Goal: Task Accomplishment & Management: Manage account settings

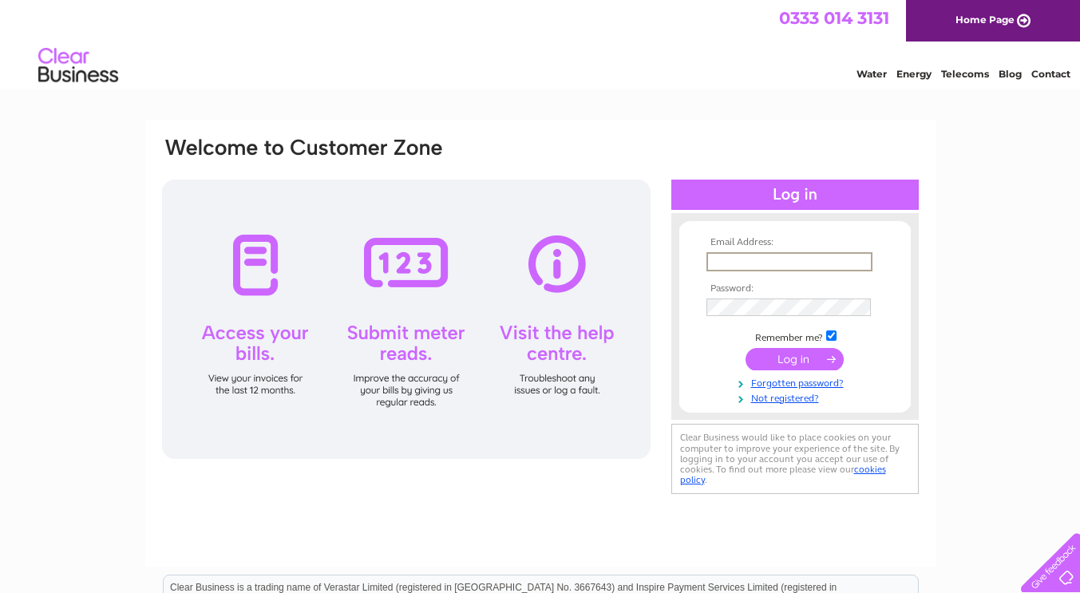
click at [727, 260] on input "text" at bounding box center [790, 261] width 166 height 19
type input "[EMAIL_ADDRESS][DOMAIN_NAME]"
click at [795, 383] on link "Forgotten password?" at bounding box center [797, 380] width 181 height 15
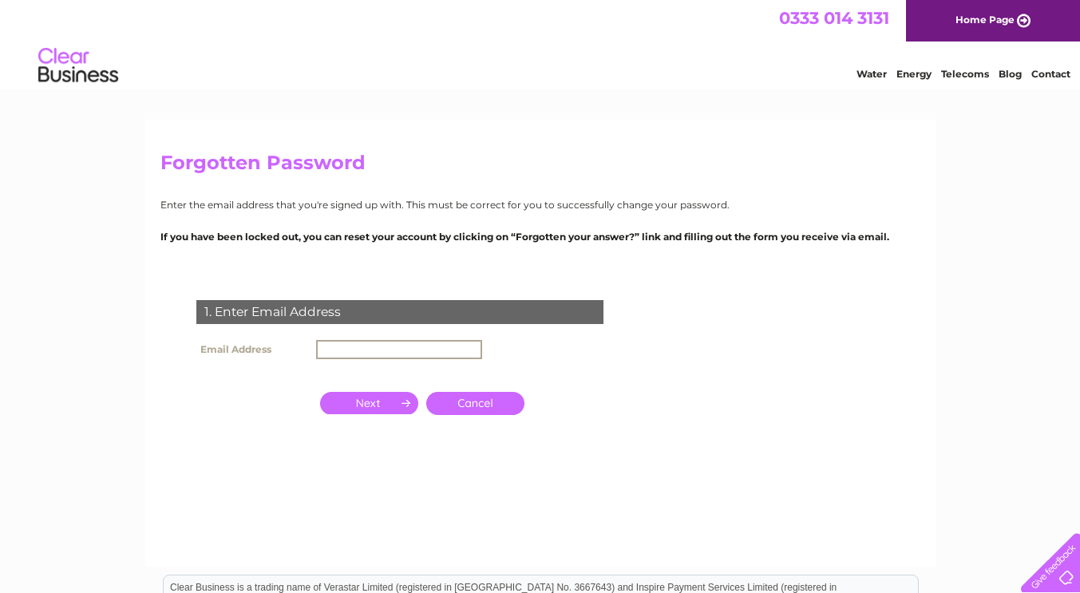
click at [342, 352] on input "text" at bounding box center [399, 349] width 166 height 19
click at [316, 412] on td at bounding box center [369, 403] width 106 height 31
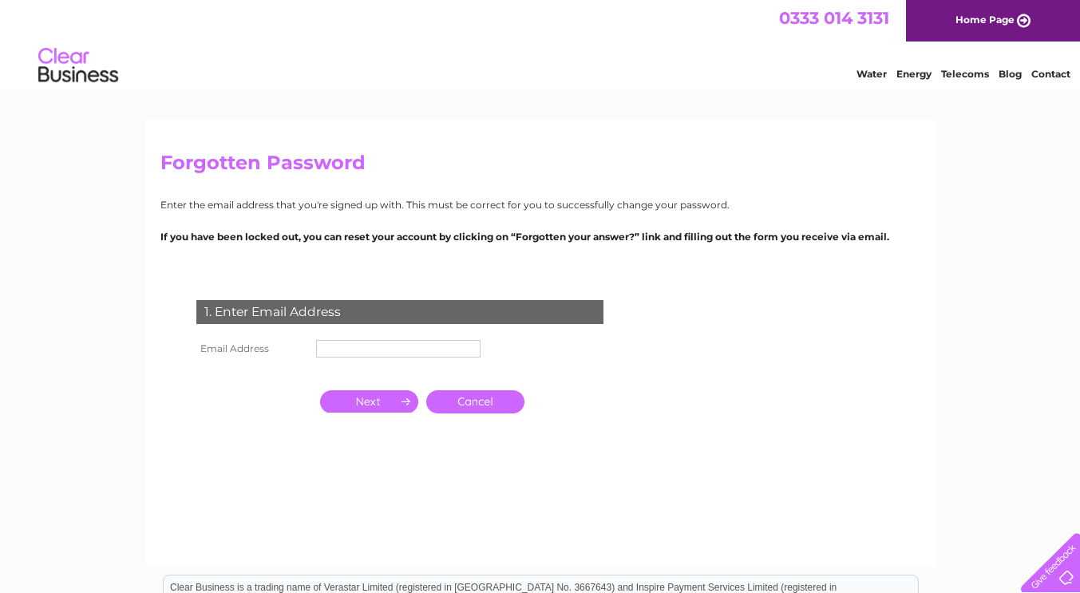
click at [349, 354] on input "text" at bounding box center [398, 349] width 164 height 18
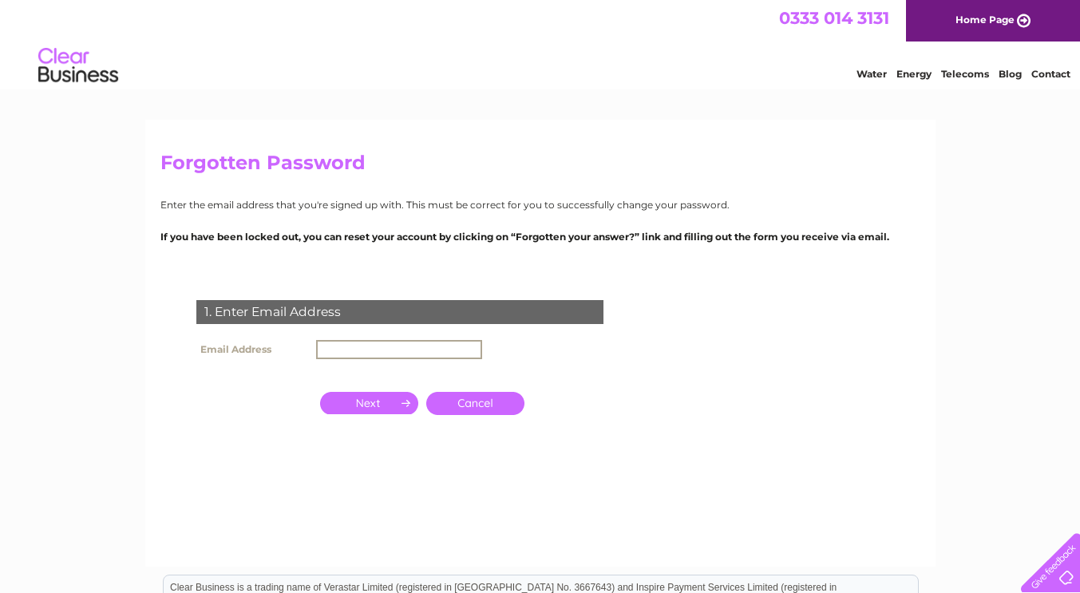
type input "[EMAIL_ADDRESS][DOMAIN_NAME]"
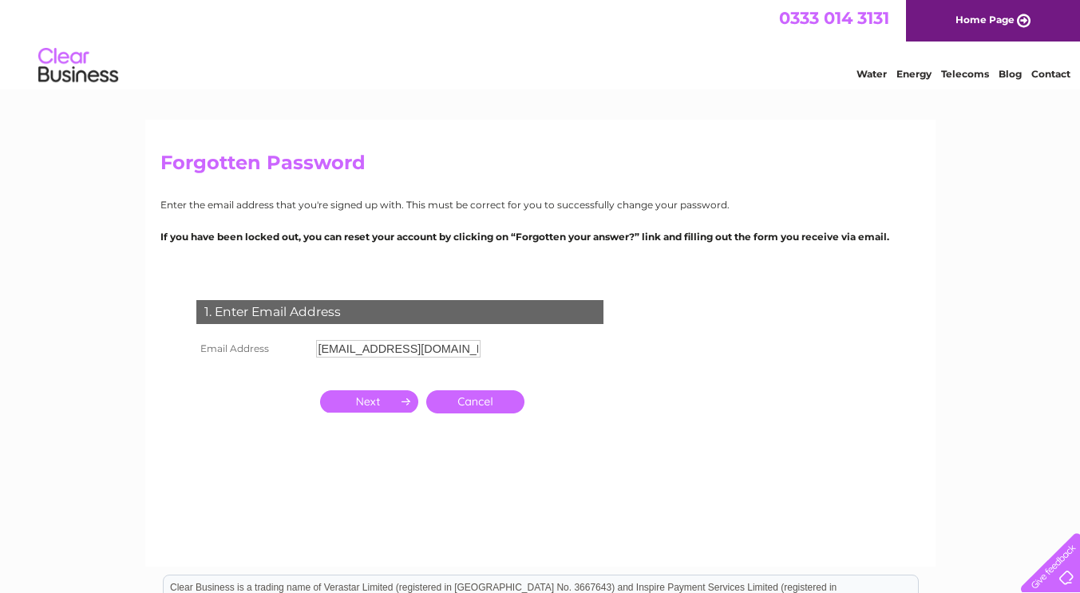
click at [381, 404] on input "button" at bounding box center [369, 401] width 98 height 22
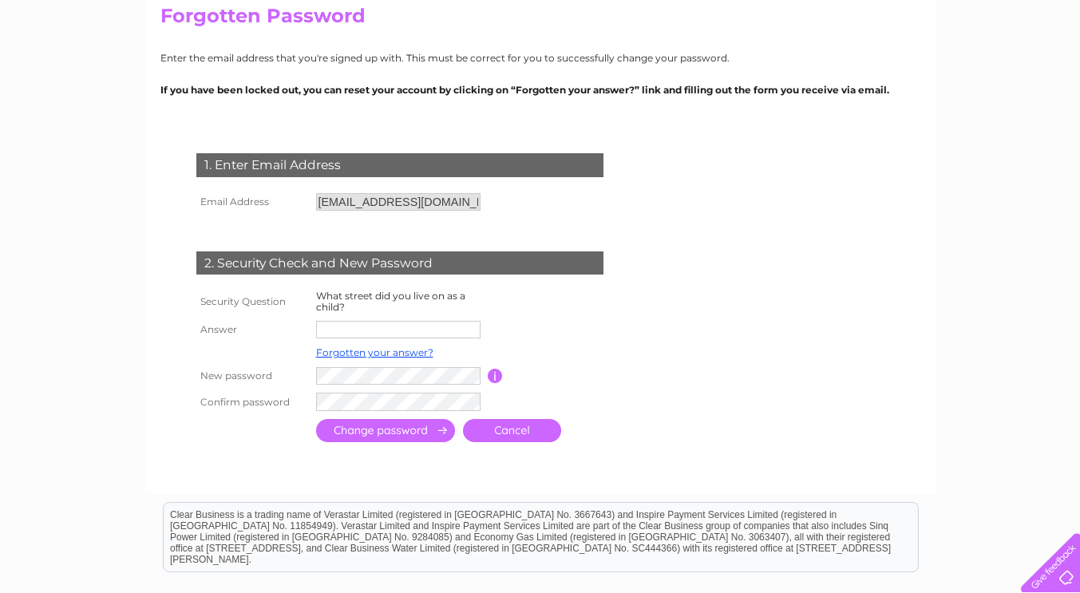
scroll to position [148, 0]
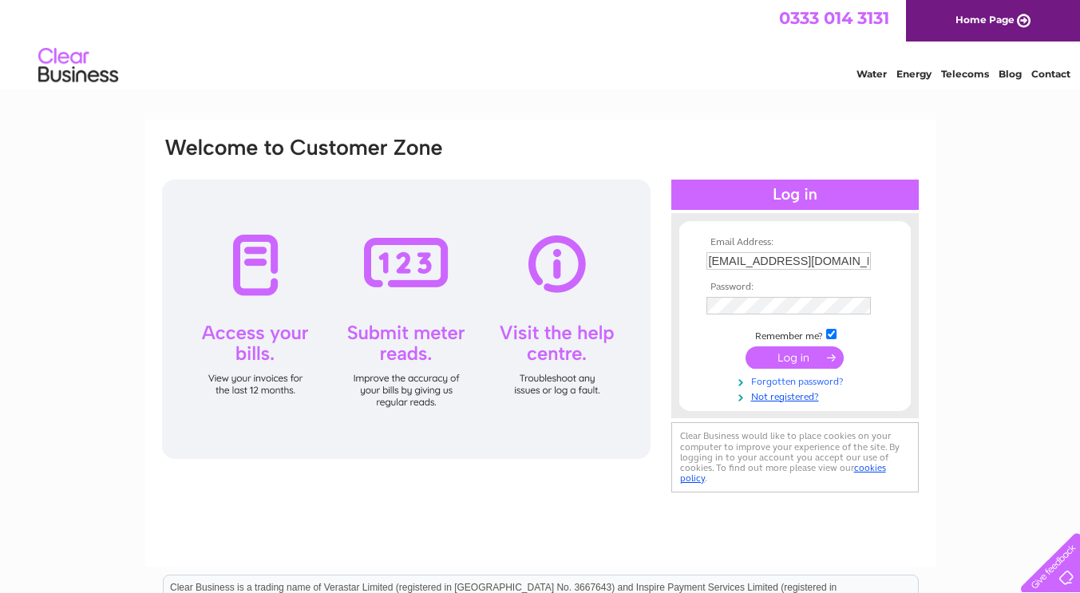
click at [808, 381] on link "Forgotten password?" at bounding box center [797, 380] width 181 height 15
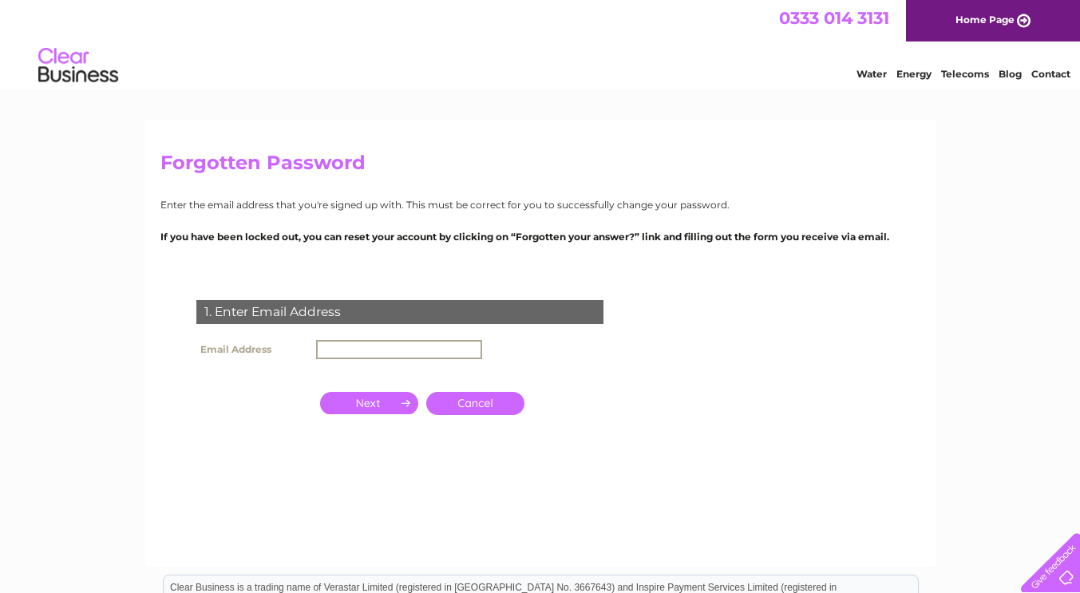
click at [346, 351] on input "text" at bounding box center [399, 349] width 166 height 19
type input "[EMAIL_ADDRESS][DOMAIN_NAME]"
click at [384, 405] on input "button" at bounding box center [369, 403] width 98 height 22
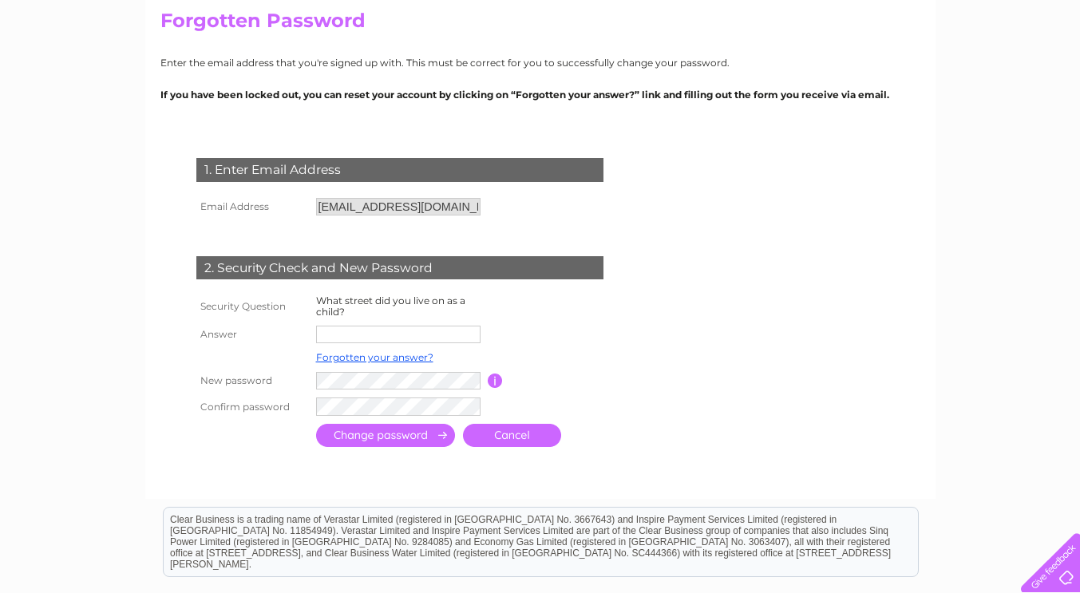
scroll to position [143, 0]
click at [347, 331] on input "text" at bounding box center [398, 334] width 164 height 18
type input "Whinney Lane"
click at [626, 358] on td at bounding box center [567, 357] width 128 height 21
click at [492, 382] on input "button" at bounding box center [495, 380] width 15 height 14
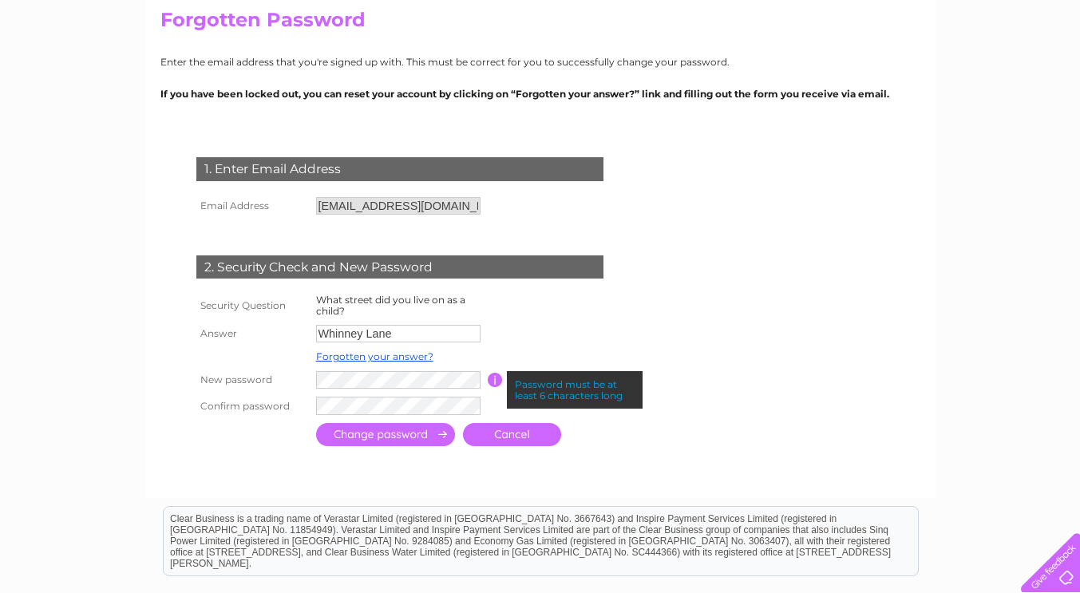
click at [397, 433] on input "submit" at bounding box center [385, 434] width 139 height 23
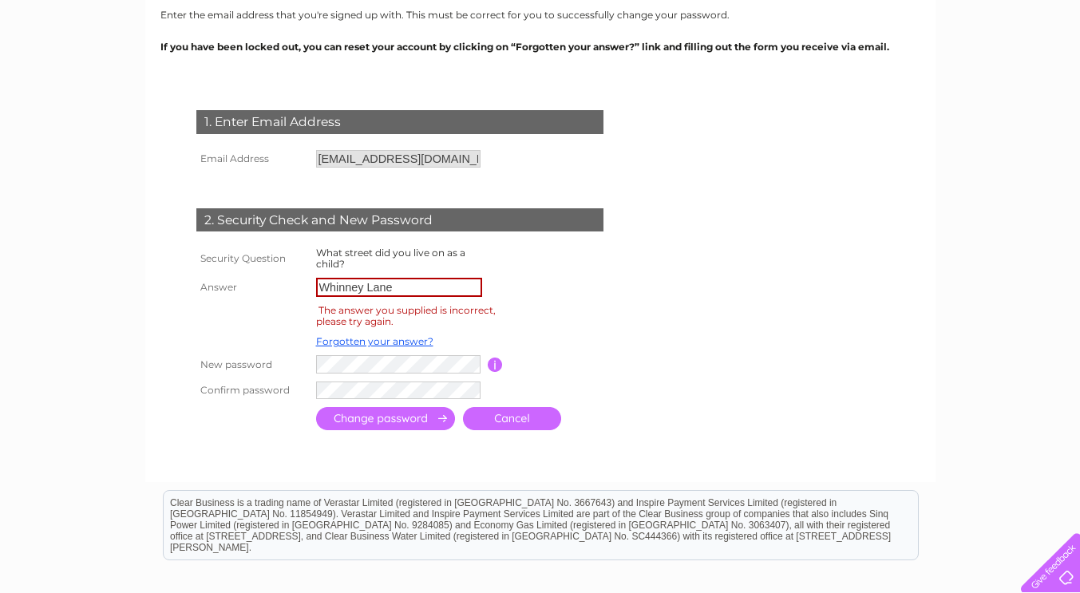
scroll to position [204, 0]
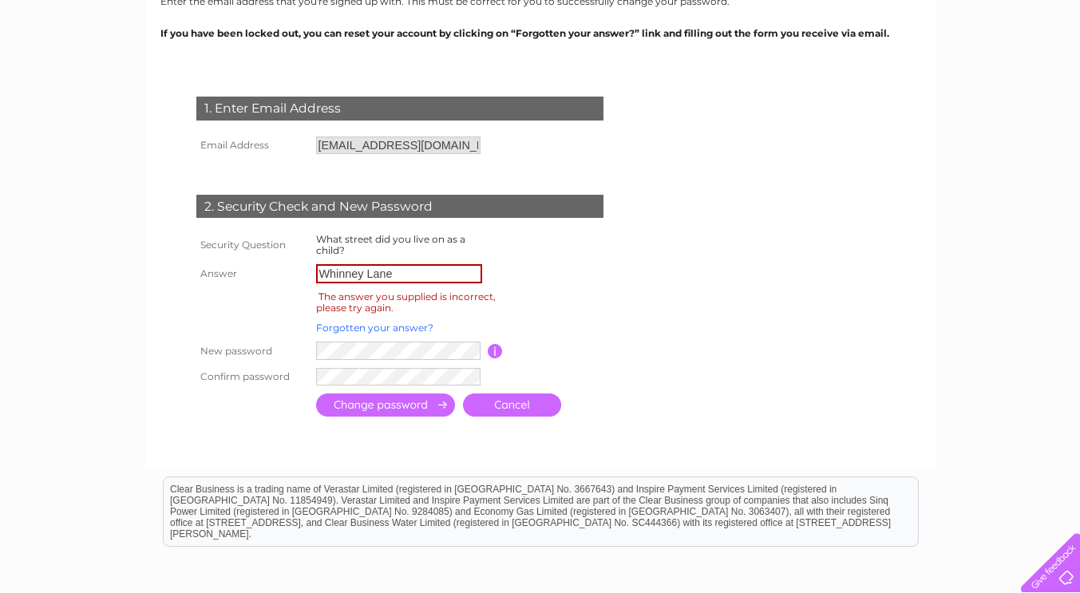
click at [355, 329] on link "Forgotten your answer?" at bounding box center [374, 328] width 117 height 12
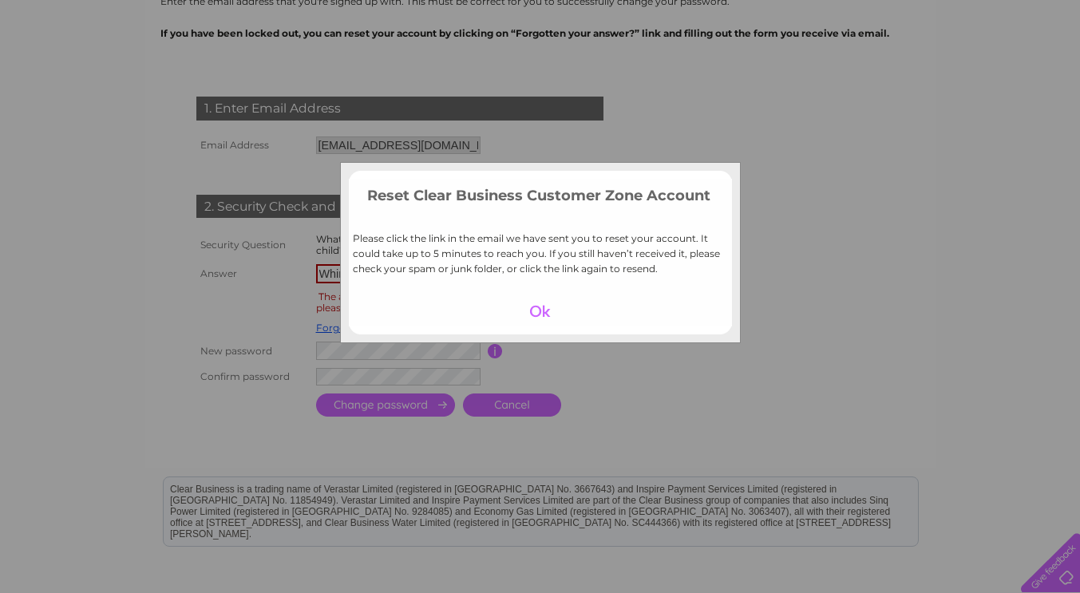
click at [541, 311] on div at bounding box center [540, 311] width 98 height 22
